Goal: Obtain resource: Download file/media

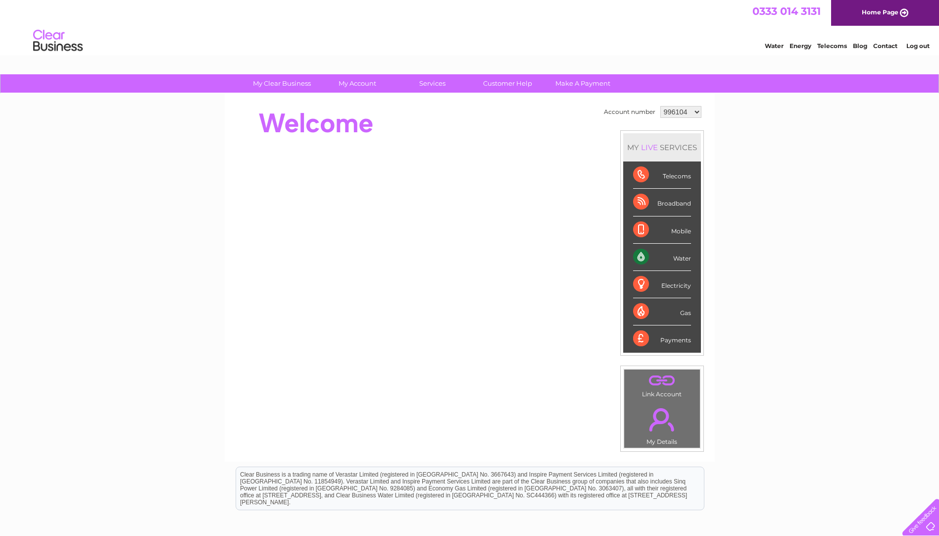
click at [693, 114] on select "996104 1109517" at bounding box center [680, 112] width 41 height 12
select select "1109517"
click at [660, 106] on select "996104 1109517" at bounding box center [680, 112] width 41 height 12
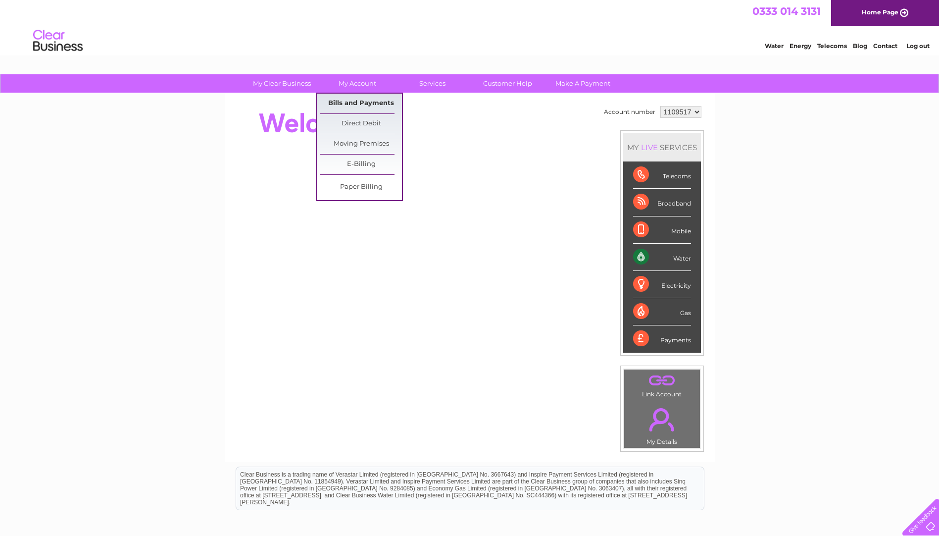
click at [349, 101] on link "Bills and Payments" at bounding box center [361, 104] width 82 height 20
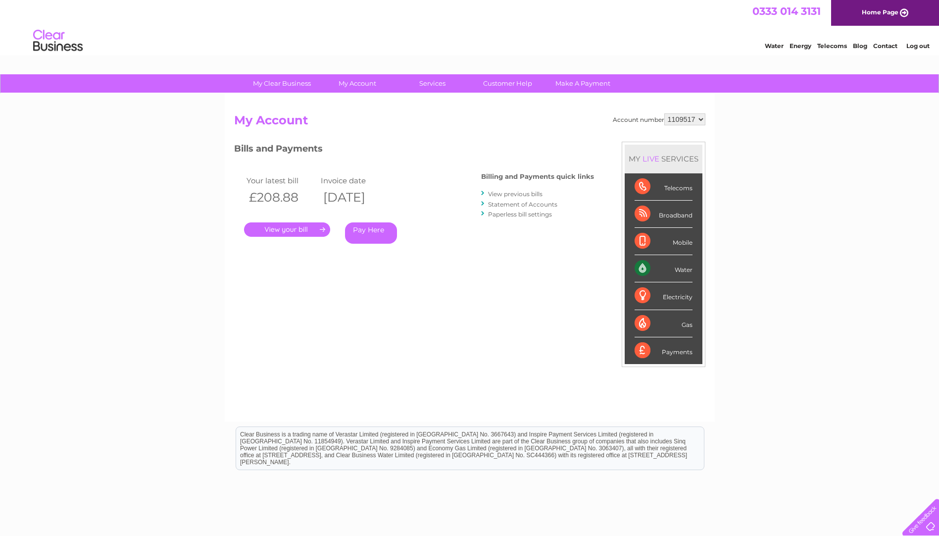
click at [296, 232] on link "." at bounding box center [287, 229] width 86 height 14
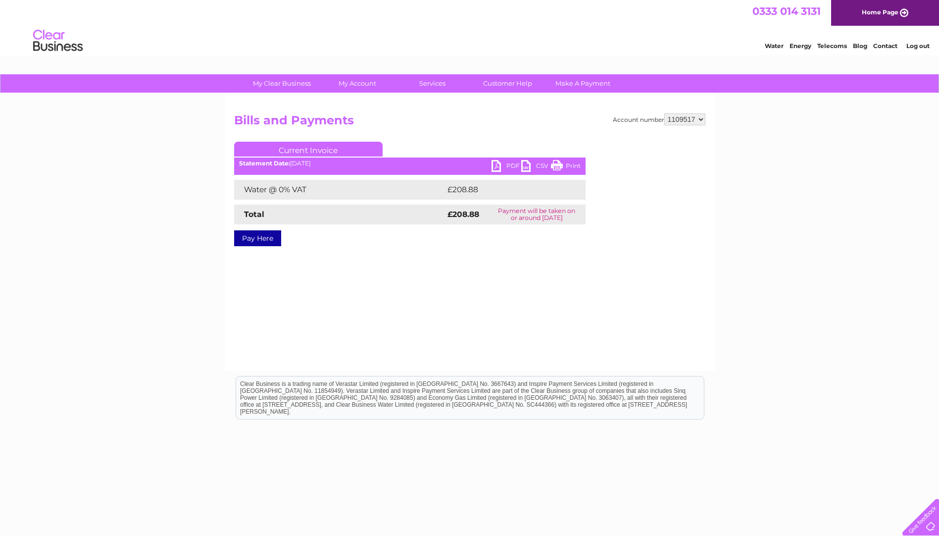
click at [508, 164] on link "PDF" at bounding box center [506, 167] width 30 height 14
